Goal: Information Seeking & Learning: Find specific fact

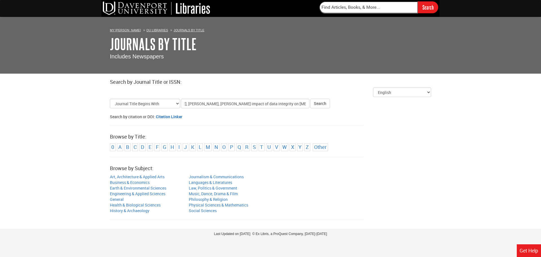
scroll to position [0, 27]
type input "[PERSON_NAME], [PERSON_NAME], [PERSON_NAME] impact of data integrity on [MEDICA…"
click at [310, 99] on button "Search" at bounding box center [320, 104] width 20 height 10
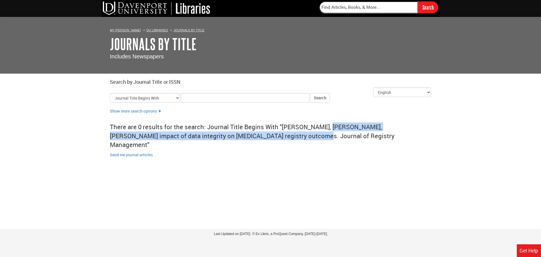
drag, startPoint x: 323, startPoint y: 127, endPoint x: 256, endPoint y: 137, distance: 67.6
click at [256, 137] on div "There are 0 results for the search: Journal Title Begins With "[PERSON_NAME], […" at bounding box center [270, 136] width 321 height 32
copy div "The impact of data integrity on [MEDICAL_DATA] registry outcomes. Journal of Re…"
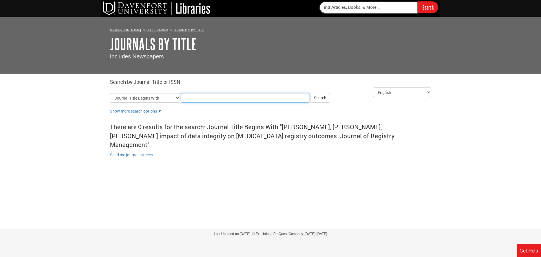
click at [206, 99] on input "Title Search Criteria" at bounding box center [245, 98] width 129 height 10
paste input "The impact of data integrity on [MEDICAL_DATA] registry outcomes. Journal of Re…"
type input "The impact of data integrity on [MEDICAL_DATA] registry outcomes. Journal of Re…"
click button "Search" at bounding box center [320, 98] width 20 height 10
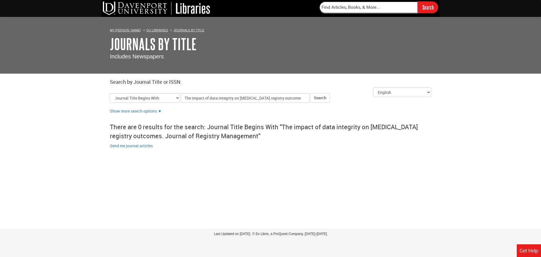
type input "The impact of data integrity on [MEDICAL_DATA] registry outcomes"
click button "Search" at bounding box center [320, 98] width 20 height 10
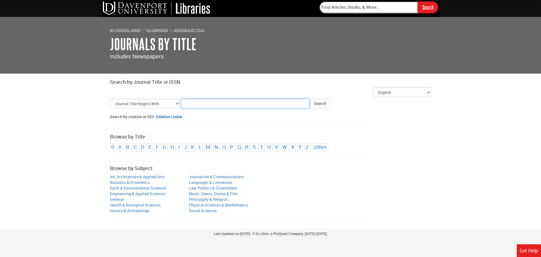
paste input "[DOMAIN_NAME][URL]"
type input "[DOMAIN_NAME][URL]"
click button "Search" at bounding box center [320, 104] width 20 height 10
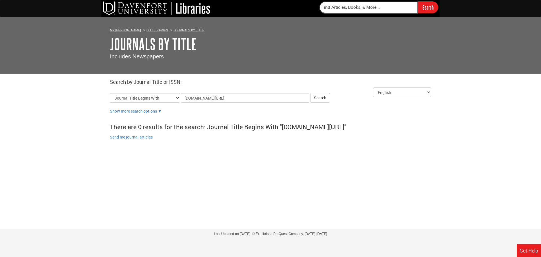
click at [199, 98] on input "[DOMAIN_NAME][URL]" at bounding box center [245, 98] width 129 height 10
type input "10.1002/jrm.2021.48.1.12"
click button "Search" at bounding box center [320, 98] width 20 height 10
